Goal: Transaction & Acquisition: Purchase product/service

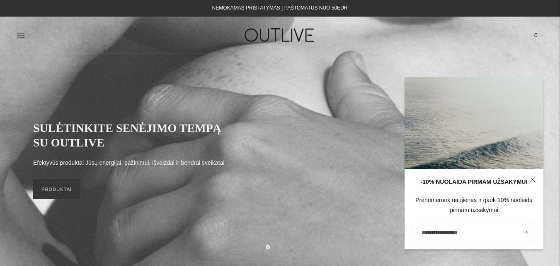
click at [18, 32] on icon at bounding box center [21, 35] width 8 height 8
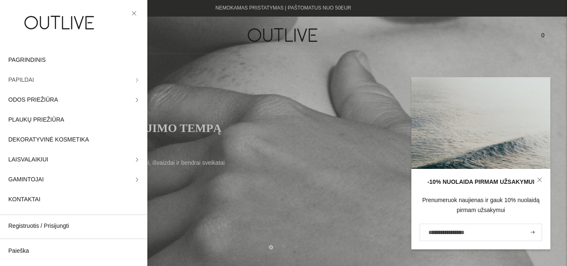
click at [117, 78] on link "PAPILDAI" at bounding box center [73, 80] width 147 height 20
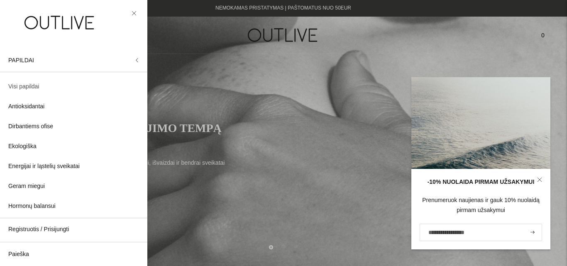
click at [21, 86] on span "Visi papildai" at bounding box center [23, 87] width 31 height 10
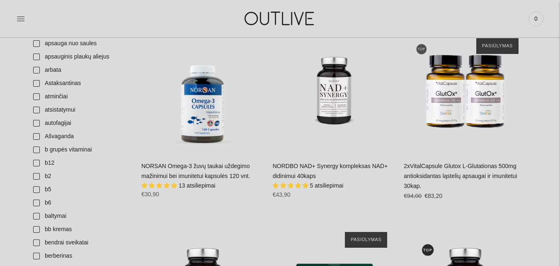
scroll to position [275, 0]
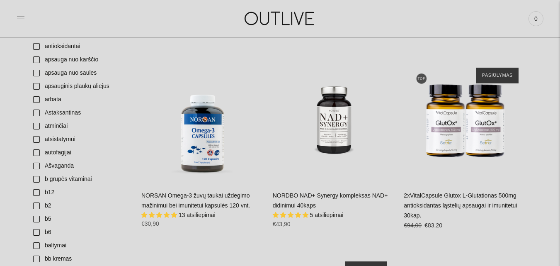
click at [214, 204] on link "NORSAN Omega-3 žuvų taukai uždegimo mažinimui bei imunitetui kapsulės 120 vnt." at bounding box center [195, 200] width 109 height 17
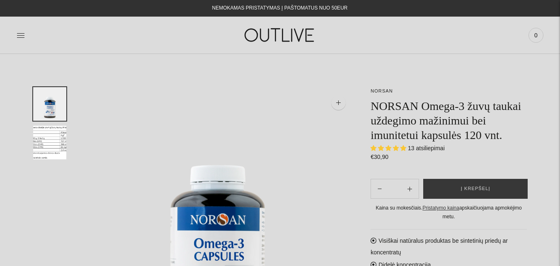
select select "**********"
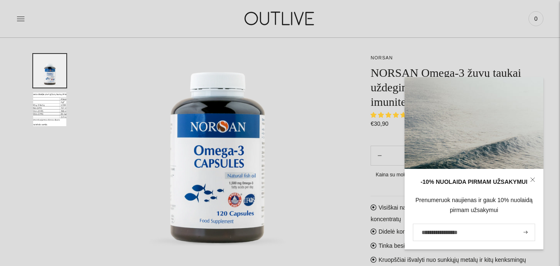
scroll to position [90, 0]
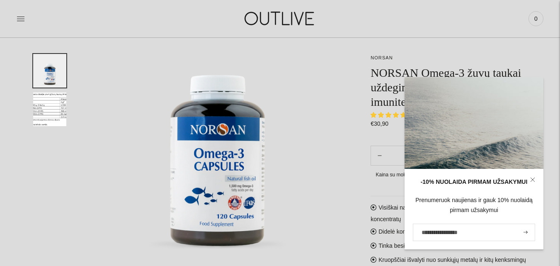
click at [536, 175] on link at bounding box center [533, 180] width 22 height 22
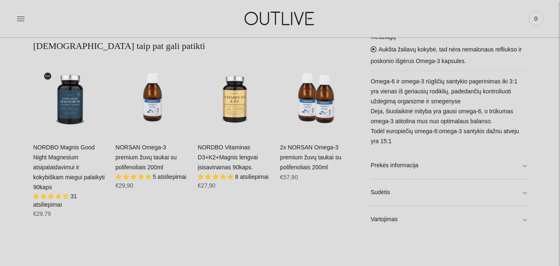
scroll to position [491, 0]
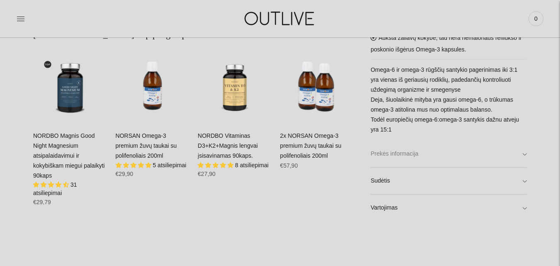
click at [526, 153] on link "Prekės informacija" at bounding box center [449, 154] width 156 height 27
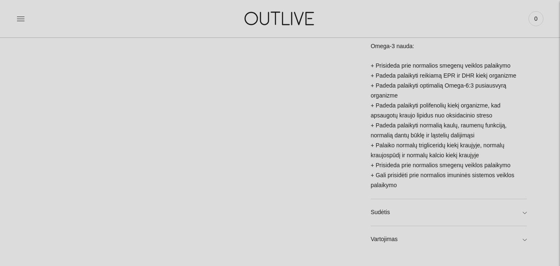
scroll to position [813, 0]
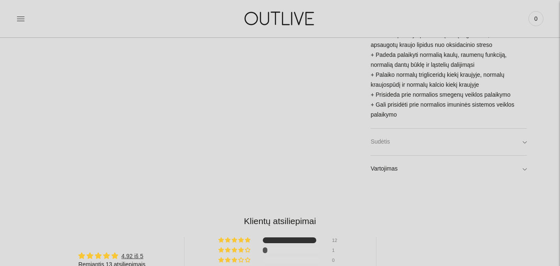
click at [526, 129] on link "Sudėtis" at bounding box center [449, 142] width 156 height 27
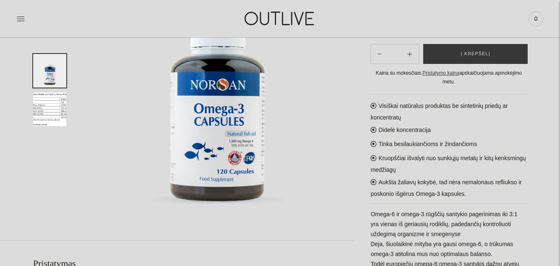
scroll to position [124, 0]
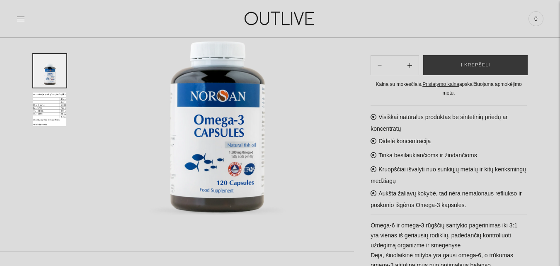
click at [53, 116] on img "Translation missing: en.general.accessibility.image_thumbail" at bounding box center [49, 109] width 33 height 34
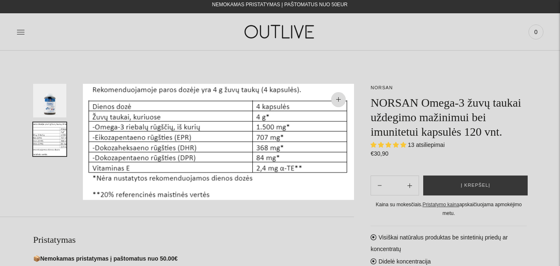
scroll to position [36, 0]
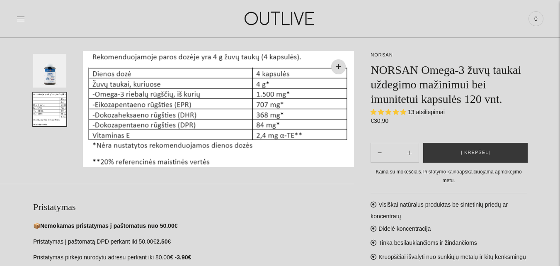
click at [432, 114] on span "13 atsiliepimai" at bounding box center [426, 112] width 37 height 7
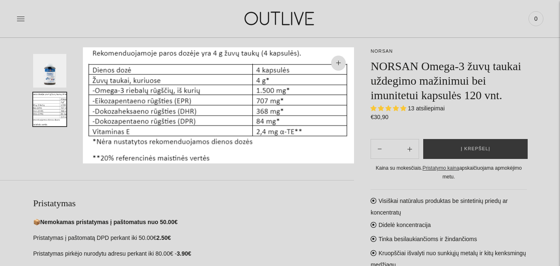
scroll to position [0, 0]
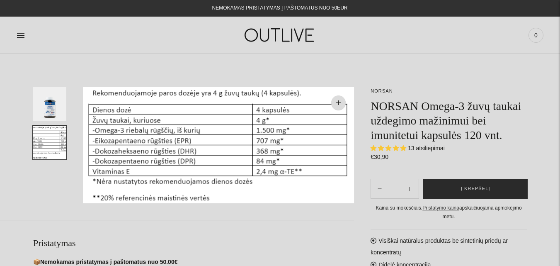
click at [476, 187] on span "Į krepšelį" at bounding box center [475, 189] width 29 height 8
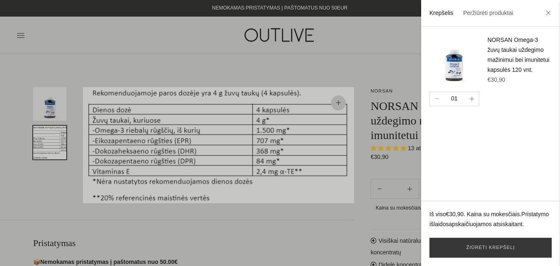
click at [475, 106] on button "button" at bounding box center [472, 99] width 14 height 14
click at [551, 15] on li at bounding box center [548, 14] width 13 height 18
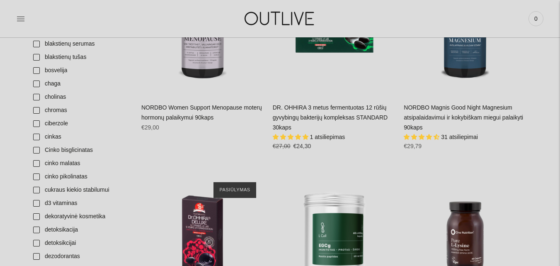
scroll to position [574, 0]
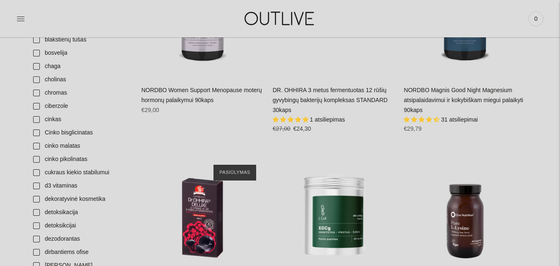
click at [463, 97] on link "NORDBO Magnis Good Night Magnesium atsipalaidavimui ir kokybiškam miegui palaik…" at bounding box center [463, 100] width 119 height 27
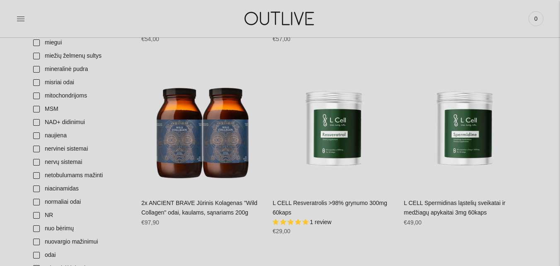
scroll to position [1818, 0]
click at [318, 200] on link "L CELL Resveratrolis >98% grynumo 300mg 60kaps" at bounding box center [330, 208] width 114 height 17
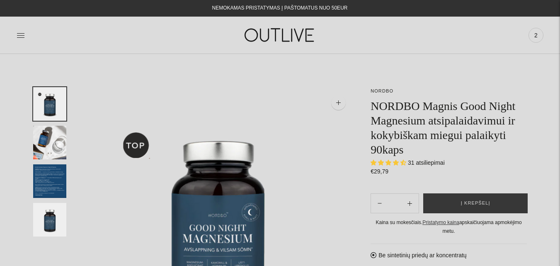
select select "**********"
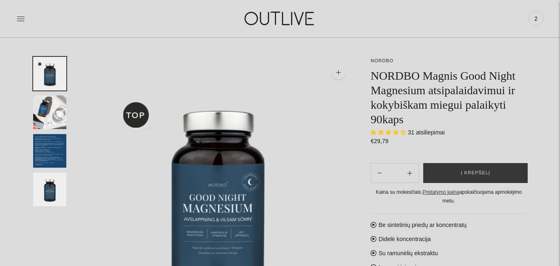
scroll to position [33, 0]
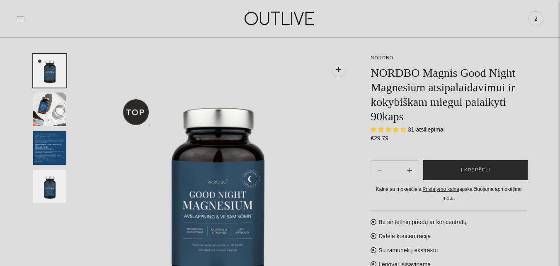
click at [500, 165] on button "Į krepšelį" at bounding box center [475, 170] width 105 height 20
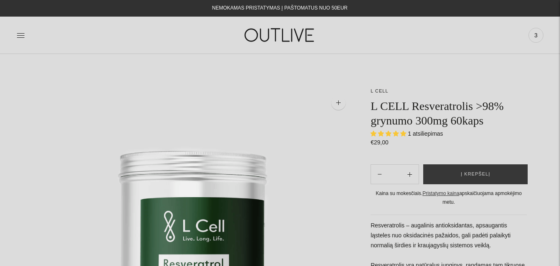
select select "**********"
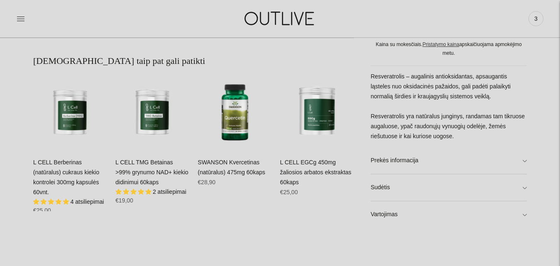
scroll to position [498, 0]
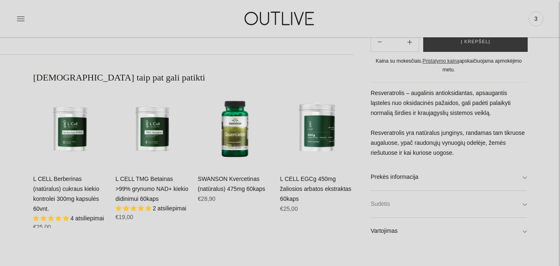
click at [521, 207] on link "Sudėtis" at bounding box center [449, 204] width 156 height 27
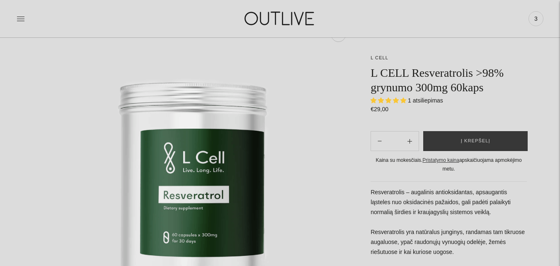
scroll to position [66, 0]
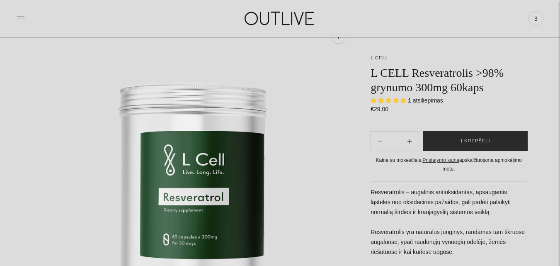
click at [467, 143] on span "Į krepšelį" at bounding box center [475, 141] width 29 height 8
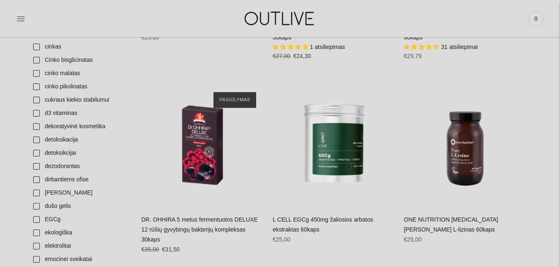
scroll to position [647, 0]
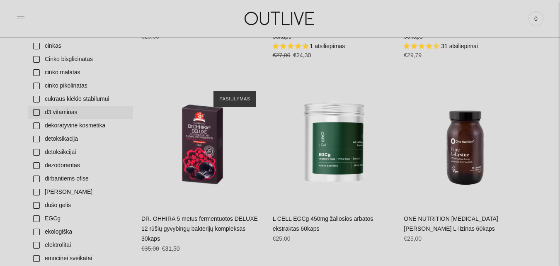
click at [38, 112] on link "d3 vitaminas" at bounding box center [80, 112] width 105 height 13
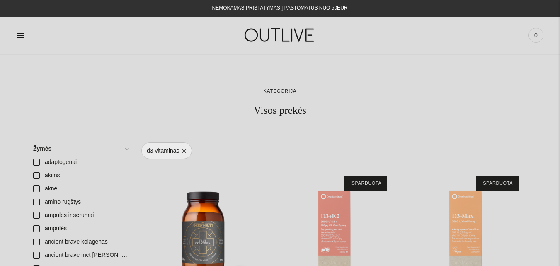
scroll to position [647, 0]
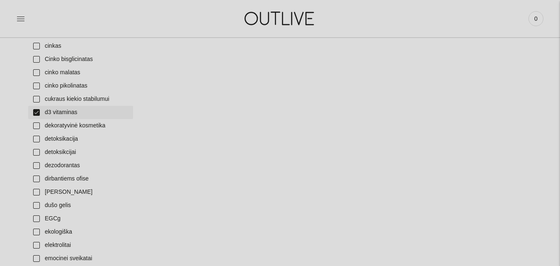
click at [36, 113] on link "d3 vitaminas" at bounding box center [80, 112] width 105 height 13
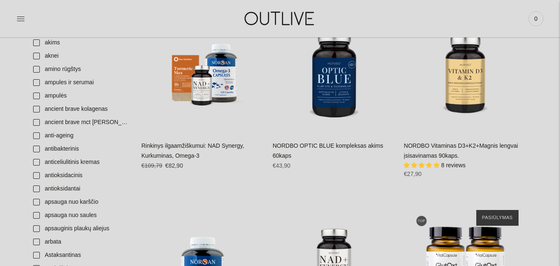
scroll to position [149, 0]
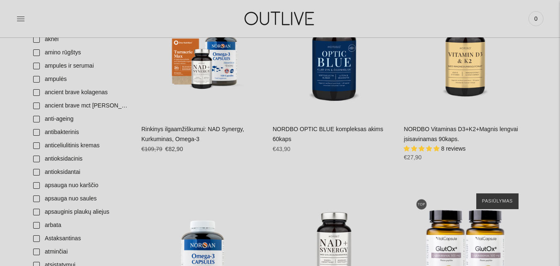
click at [436, 138] on link "NORDBO Vitaminas D3+K2+Magnis lengvai įsisavinamas 90kaps." at bounding box center [461, 134] width 114 height 17
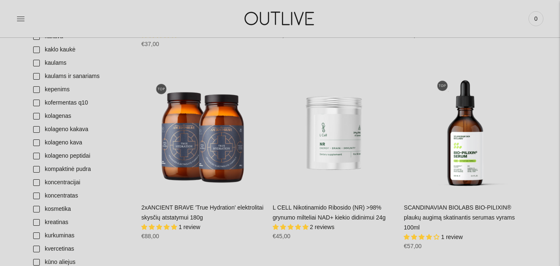
scroll to position [1228, 0]
click at [37, 222] on link "kreatinas" at bounding box center [80, 221] width 105 height 13
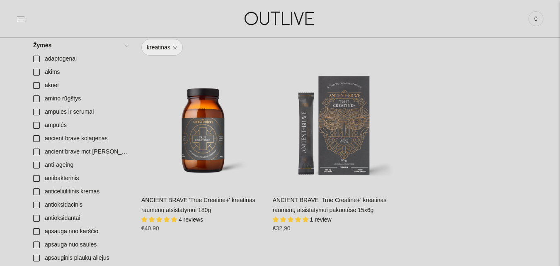
scroll to position [116, 0]
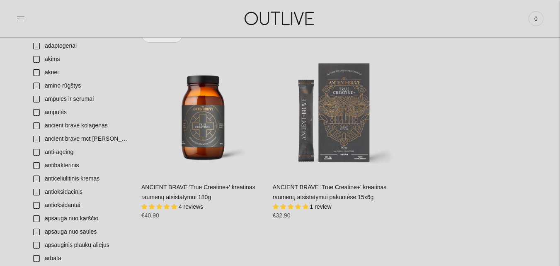
click at [185, 186] on link "ANCIENT BRAVE 'True Creatine+' kreatinas raumenų atsistatymui 180g" at bounding box center [198, 192] width 114 height 17
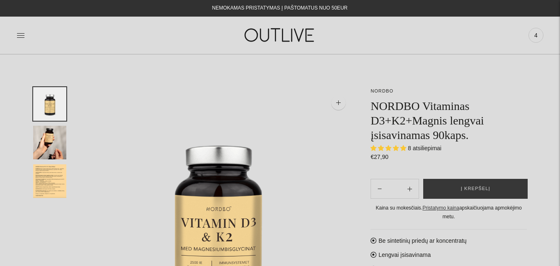
select select "**********"
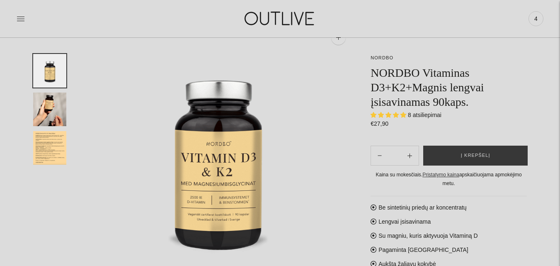
scroll to position [66, 0]
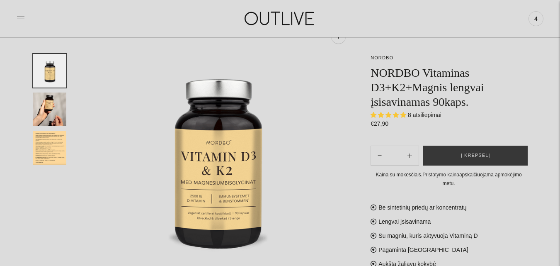
click at [429, 117] on span "8 atsiliepimai" at bounding box center [425, 115] width 34 height 7
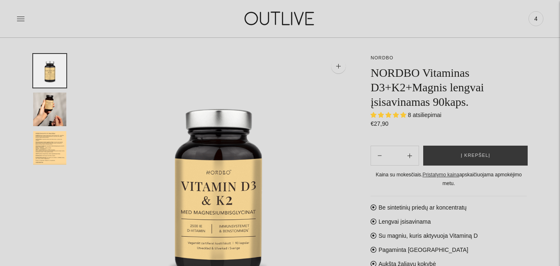
scroll to position [0, 0]
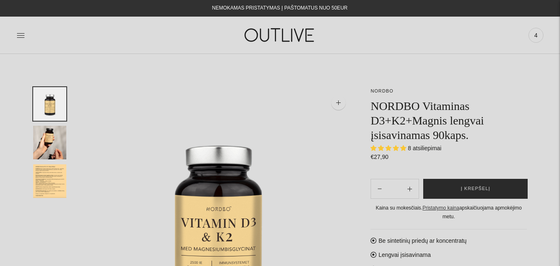
click at [481, 186] on span "Į krepšelį" at bounding box center [475, 189] width 29 height 8
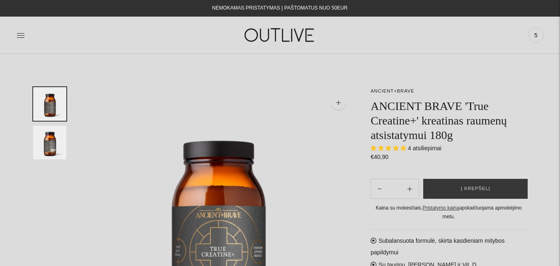
select select "**********"
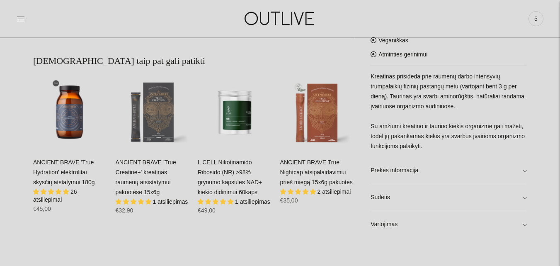
scroll to position [481, 0]
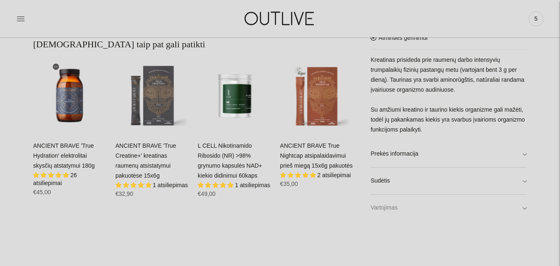
click at [520, 212] on link "Vartojimas" at bounding box center [449, 208] width 156 height 27
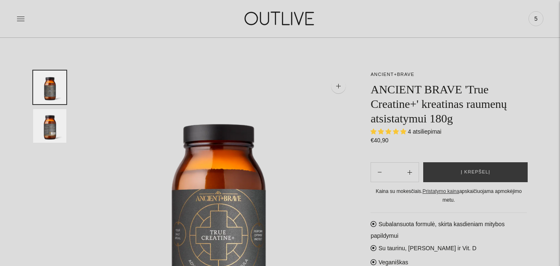
scroll to position [33, 0]
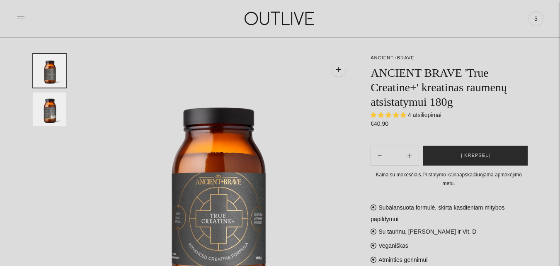
click at [484, 151] on span "Į krepšelį" at bounding box center [475, 155] width 29 height 8
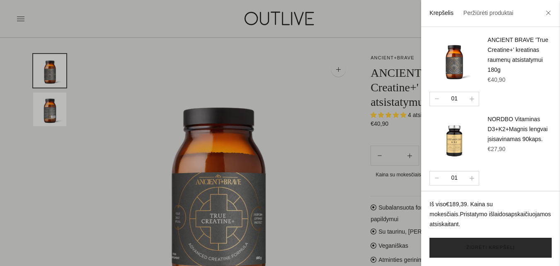
click at [491, 251] on link "Žiūrėti krepšelį" at bounding box center [491, 248] width 122 height 20
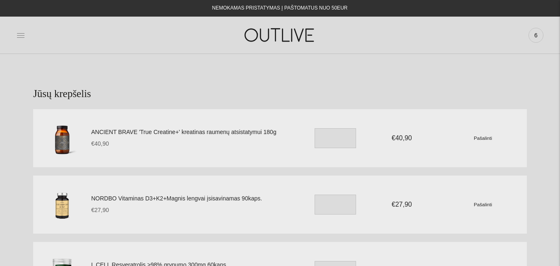
click at [19, 36] on icon at bounding box center [21, 35] width 8 height 8
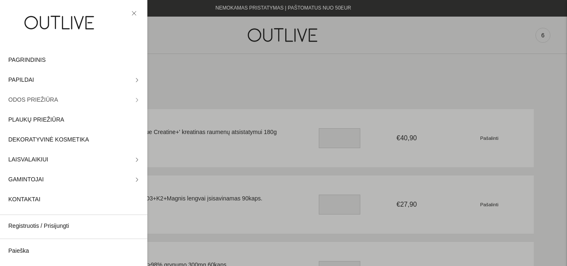
click at [112, 99] on link "ODOS PRIEŽIŪRA" at bounding box center [73, 100] width 147 height 20
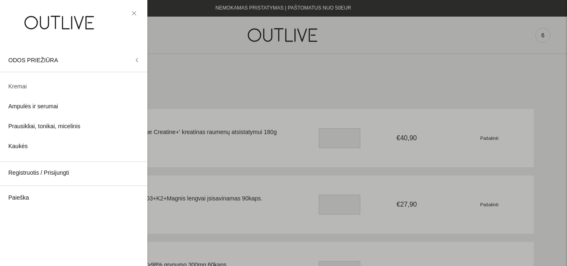
click at [23, 84] on span "Kremai" at bounding box center [17, 87] width 18 height 10
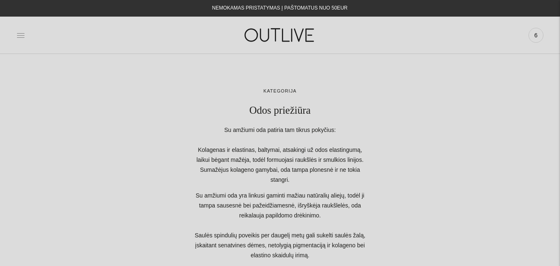
click at [22, 32] on icon at bounding box center [21, 35] width 8 height 8
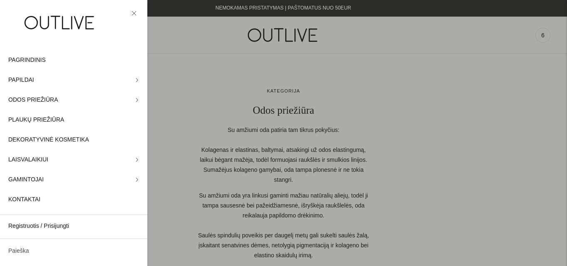
click at [22, 248] on link "Paieška" at bounding box center [73, 251] width 147 height 20
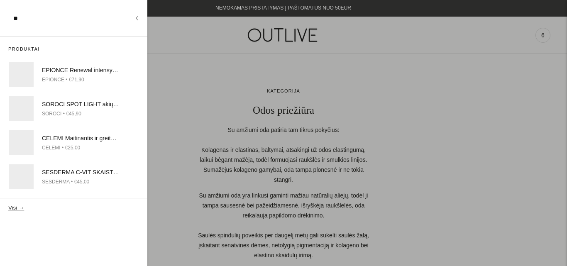
type input "*"
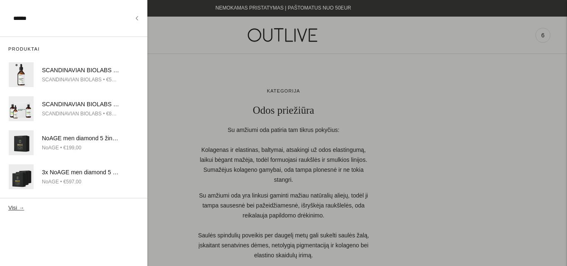
type input "******"
click at [15, 209] on button "Visi →" at bounding box center [16, 207] width 16 height 6
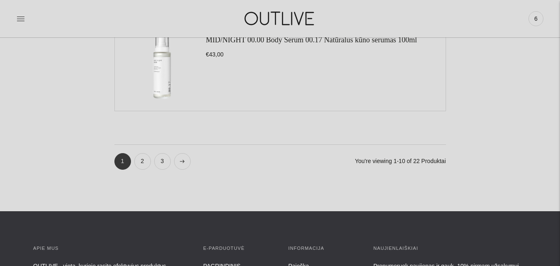
scroll to position [1044, 0]
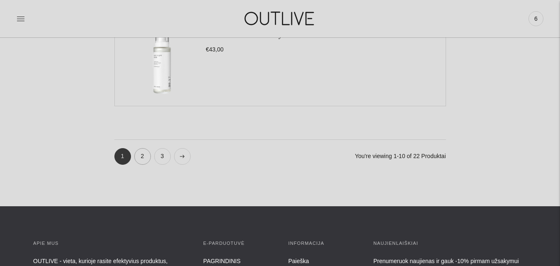
click at [141, 162] on link "2" at bounding box center [142, 156] width 17 height 17
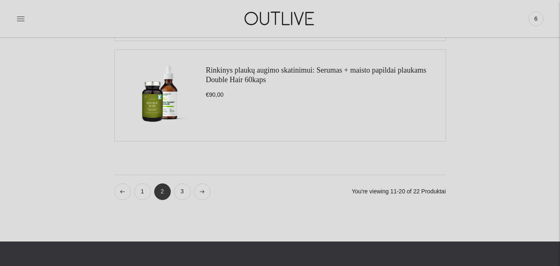
scroll to position [1049, 0]
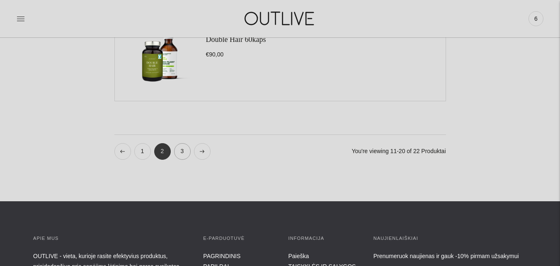
click at [185, 151] on link "3" at bounding box center [182, 151] width 17 height 17
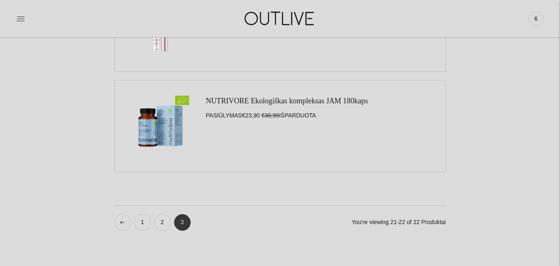
scroll to position [178, 0]
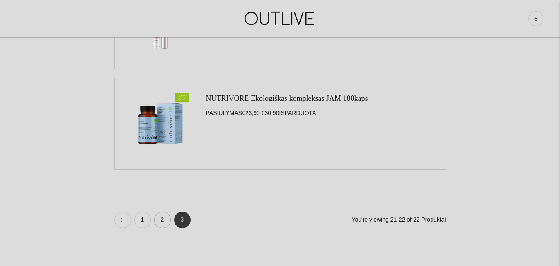
click at [159, 220] on link "2" at bounding box center [162, 220] width 17 height 17
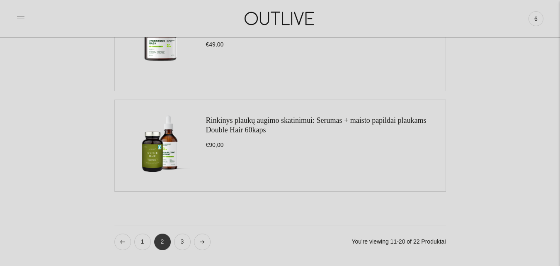
scroll to position [961, 0]
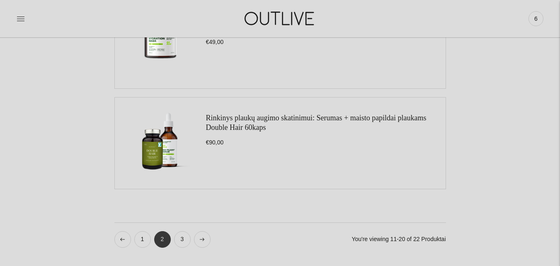
click at [254, 130] on link "Rinkinys plaukų augimo skatinimui: Serumas + maisto papildai plaukams Double Ha…" at bounding box center [316, 123] width 221 height 18
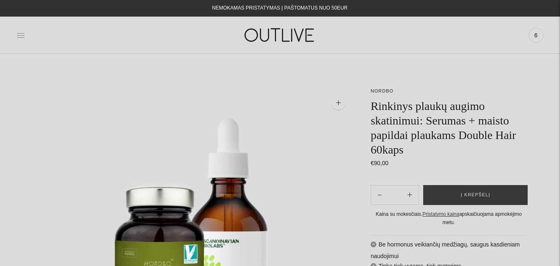
click at [23, 35] on icon at bounding box center [21, 35] width 8 height 8
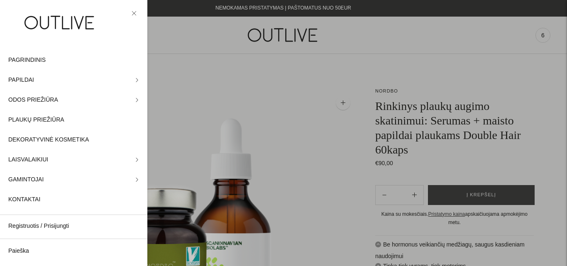
click at [542, 36] on div at bounding box center [283, 133] width 567 height 266
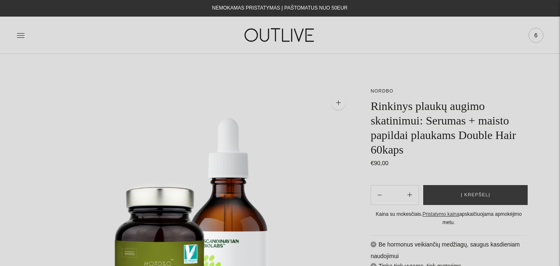
click at [537, 33] on span "6" at bounding box center [536, 35] width 12 height 12
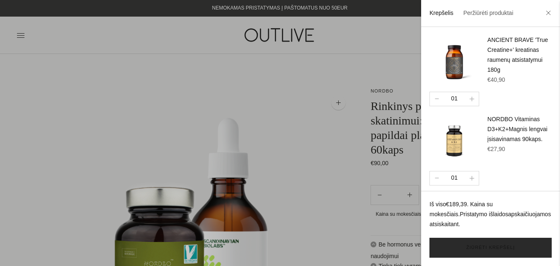
click at [484, 248] on link "Žiūrėti krepšelį" at bounding box center [491, 248] width 122 height 20
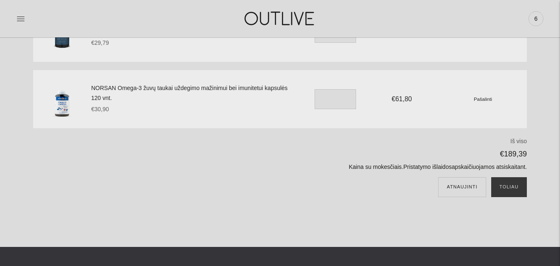
scroll to position [309, 0]
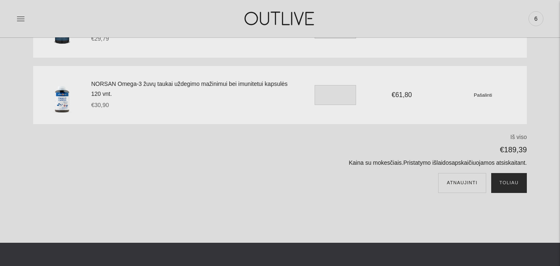
click at [514, 182] on button "Toliau" at bounding box center [509, 183] width 36 height 20
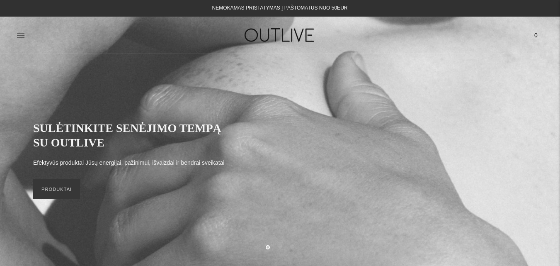
click at [22, 34] on icon at bounding box center [21, 35] width 8 height 8
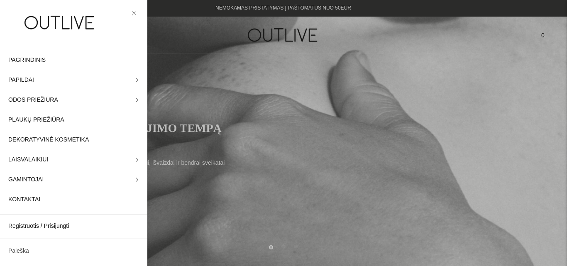
click at [25, 253] on link "Paieška" at bounding box center [73, 251] width 147 height 20
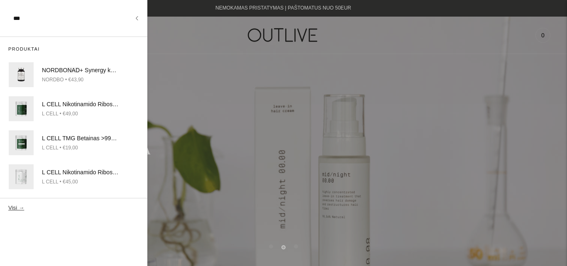
type input "***"
click at [8, 204] on button "Visi →" at bounding box center [16, 207] width 16 height 6
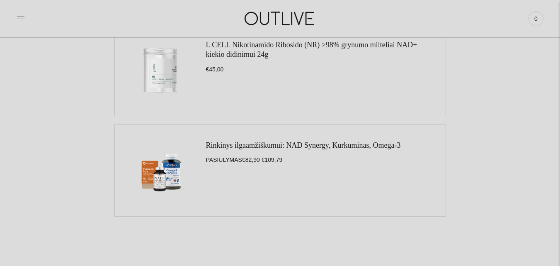
scroll to position [431, 0]
click at [315, 148] on link "Rinkinys ilgaamžiškumui: NAD Synergy, Kurkuminas, Omega-3" at bounding box center [303, 145] width 195 height 8
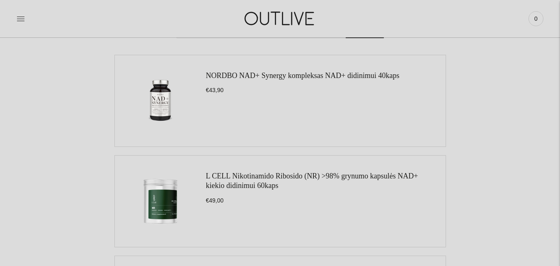
scroll to position [116, 0]
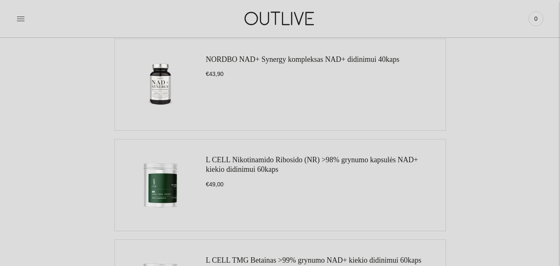
click at [243, 163] on link "L CELL Nikotinamido Ribosido (NR) >98% grynumo kapsulės NAD+ kiekio didinimui 6…" at bounding box center [312, 165] width 212 height 18
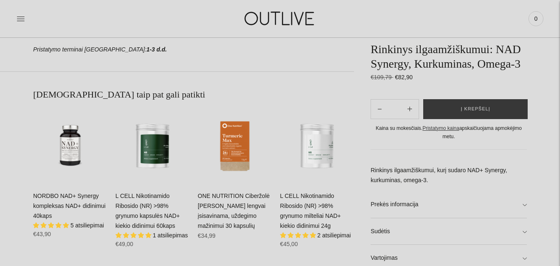
scroll to position [431, 0]
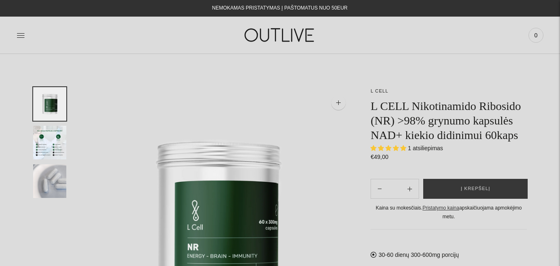
select select "**********"
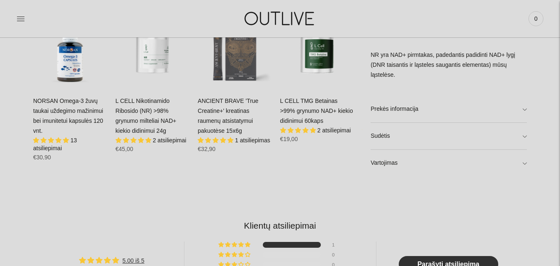
scroll to position [522, 0]
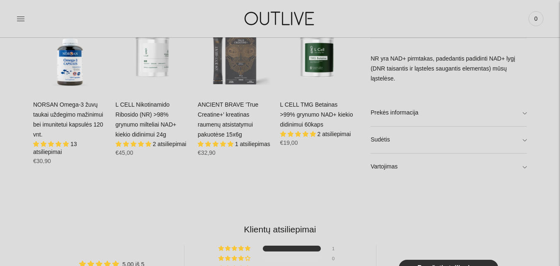
click at [527, 167] on link "Vartojimas" at bounding box center [449, 166] width 156 height 27
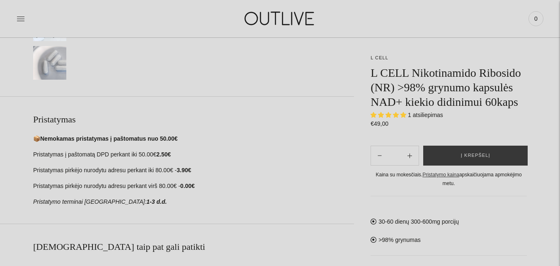
scroll to position [275, 0]
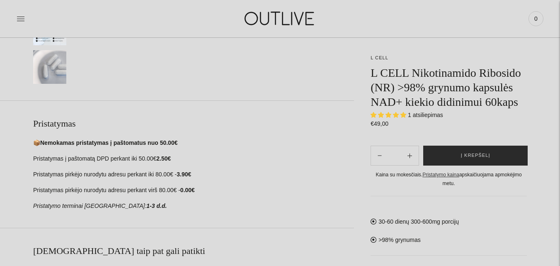
click at [499, 152] on button "Į krepšelį" at bounding box center [475, 156] width 105 height 20
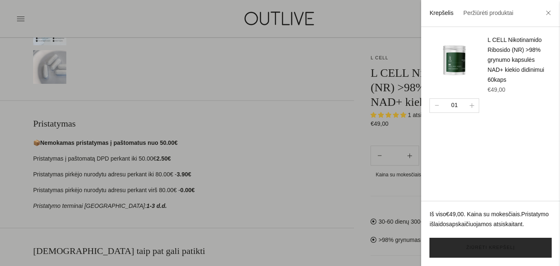
click at [497, 245] on link "Žiūrėti krepšelį" at bounding box center [491, 248] width 122 height 20
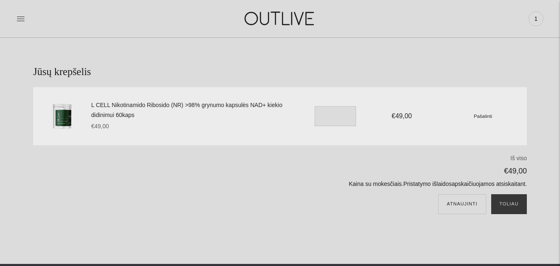
scroll to position [20, 0]
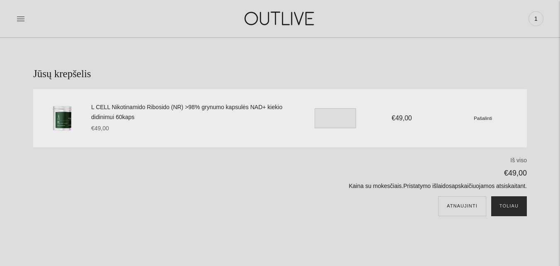
click at [514, 200] on button "Toliau" at bounding box center [509, 206] width 36 height 20
